Goal: Register for event/course: Register for event/course

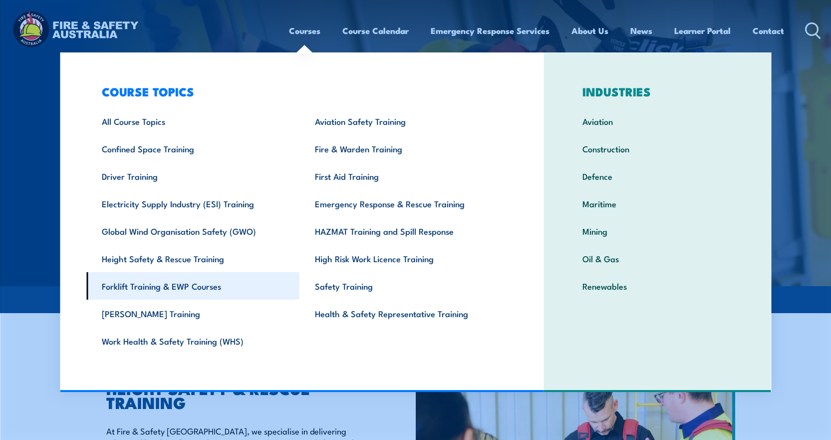
click at [178, 284] on link "Forklift Training & EWP Courses" at bounding box center [192, 285] width 213 height 27
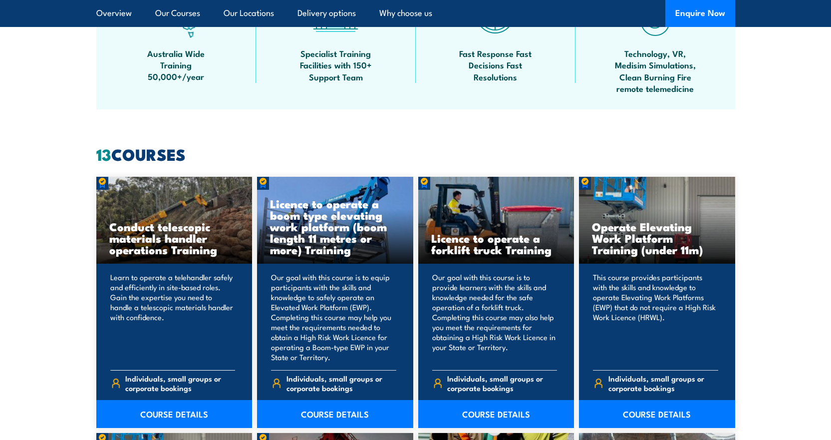
scroll to position [698, 0]
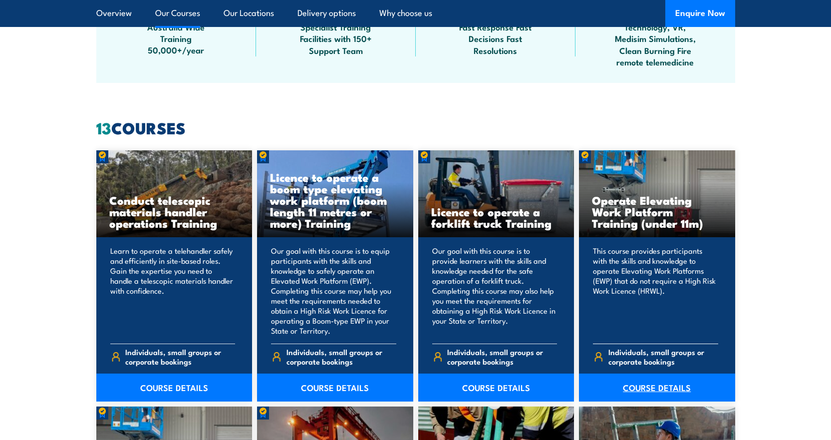
click at [652, 387] on link "COURSE DETAILS" at bounding box center [657, 387] width 156 height 28
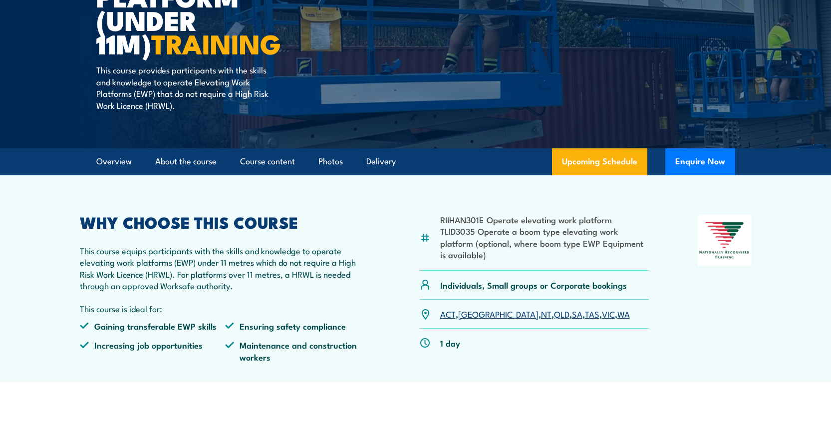
scroll to position [200, 0]
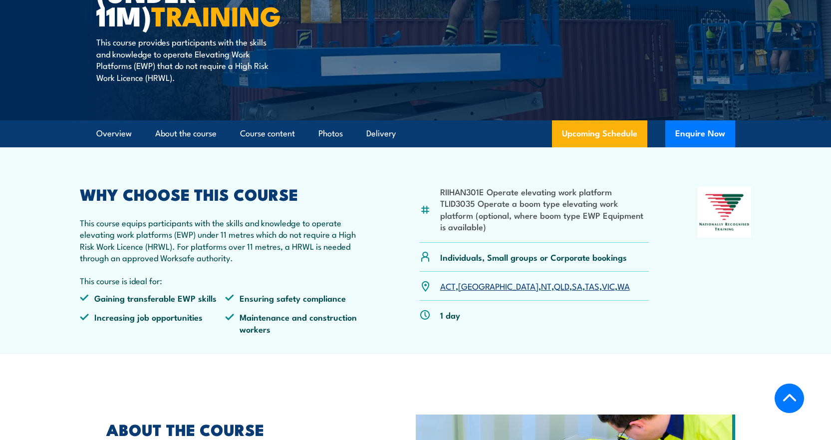
click at [617, 286] on link "WA" at bounding box center [623, 285] width 12 height 12
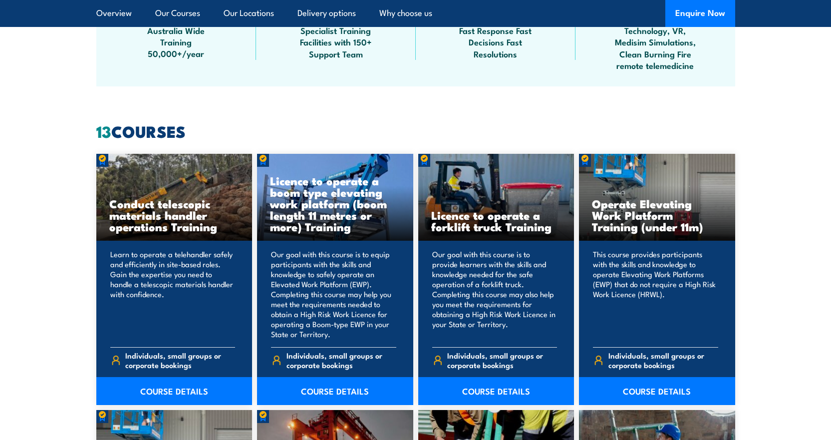
scroll to position [698, 0]
